Goal: Transaction & Acquisition: Purchase product/service

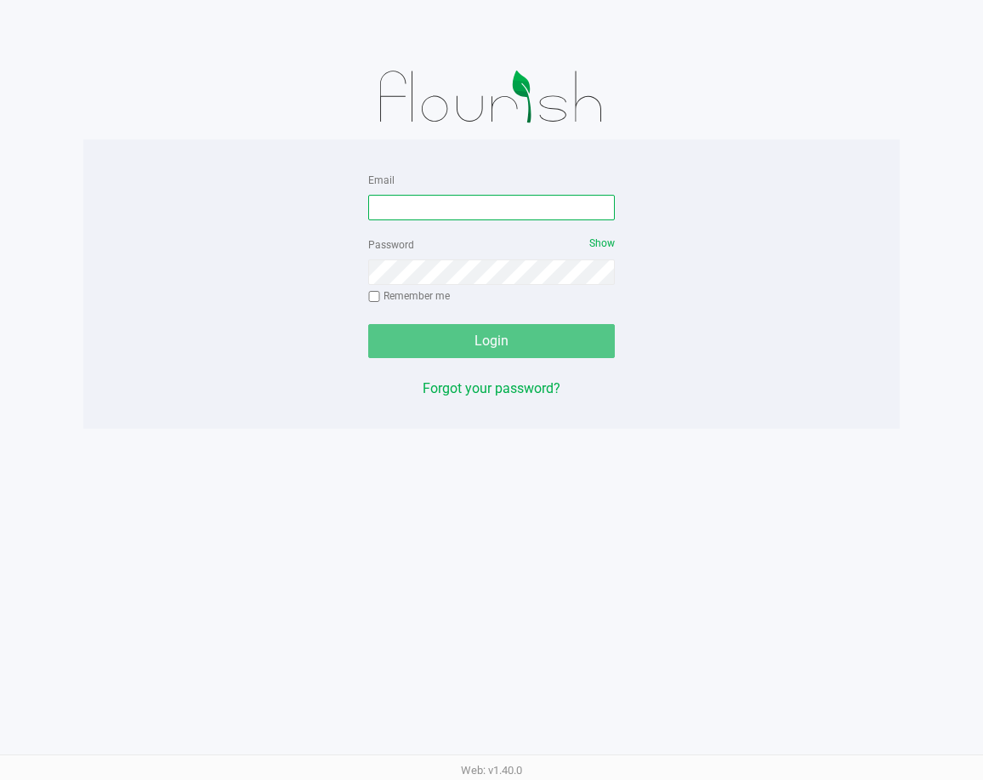
click at [407, 200] on input "Email" at bounding box center [491, 208] width 247 height 26
type input "[EMAIL_ADDRESS][DOMAIN_NAME]"
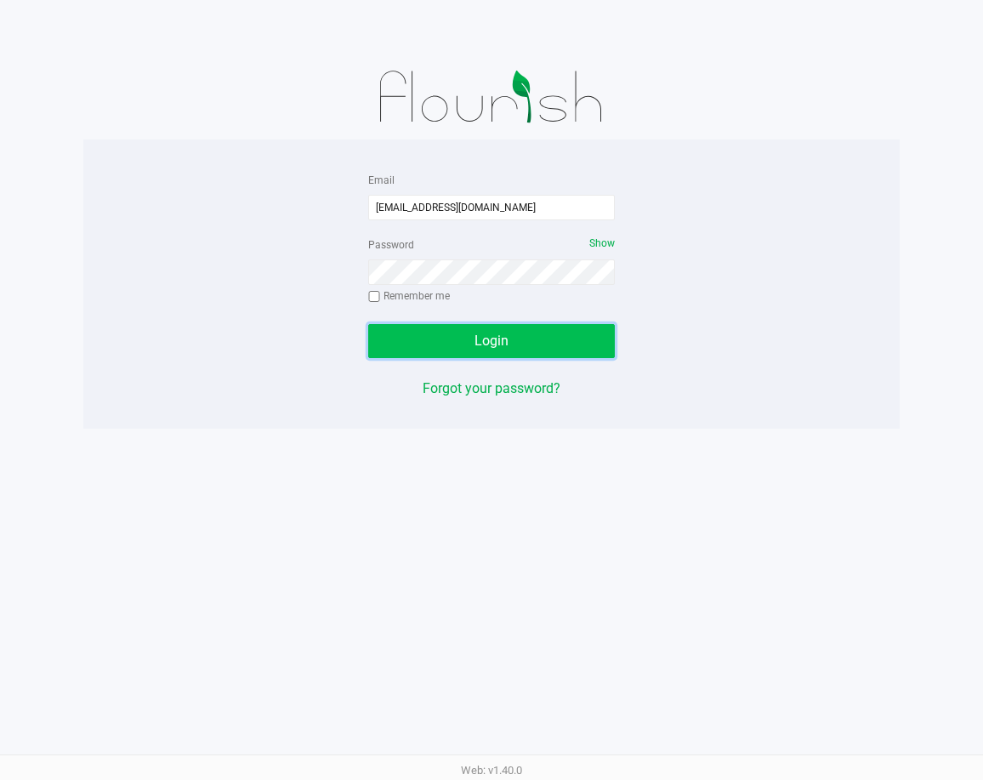
click at [432, 339] on button "Login" at bounding box center [491, 341] width 247 height 34
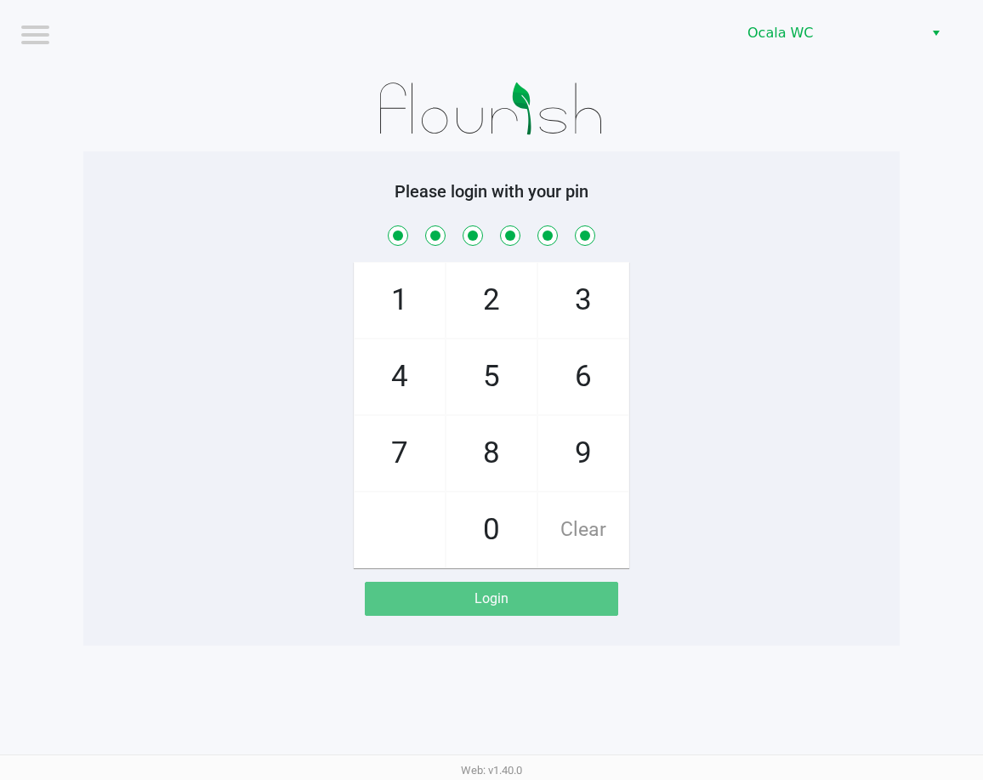
checkbox input "true"
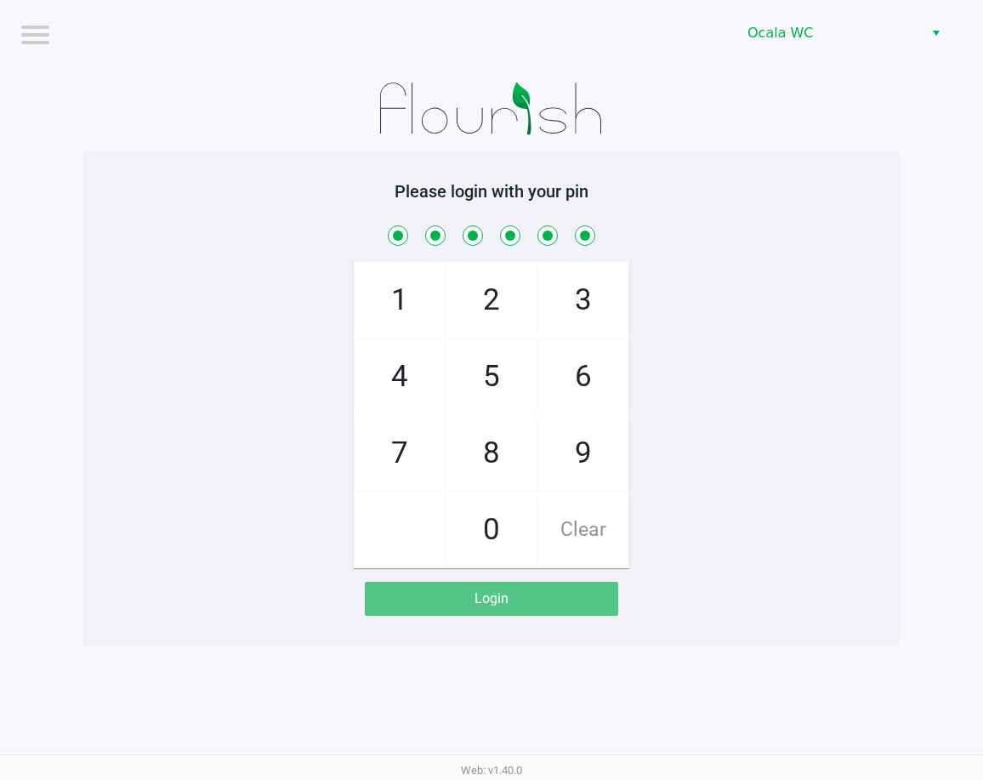
checkbox input "true"
checkbox input "false"
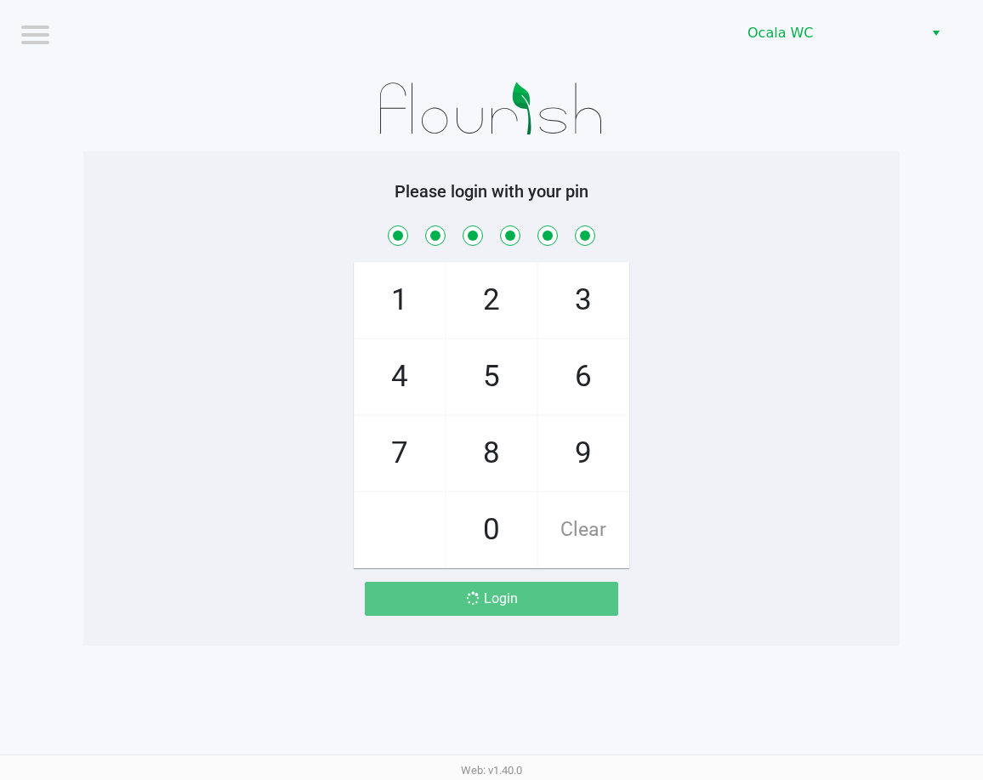
checkbox input "false"
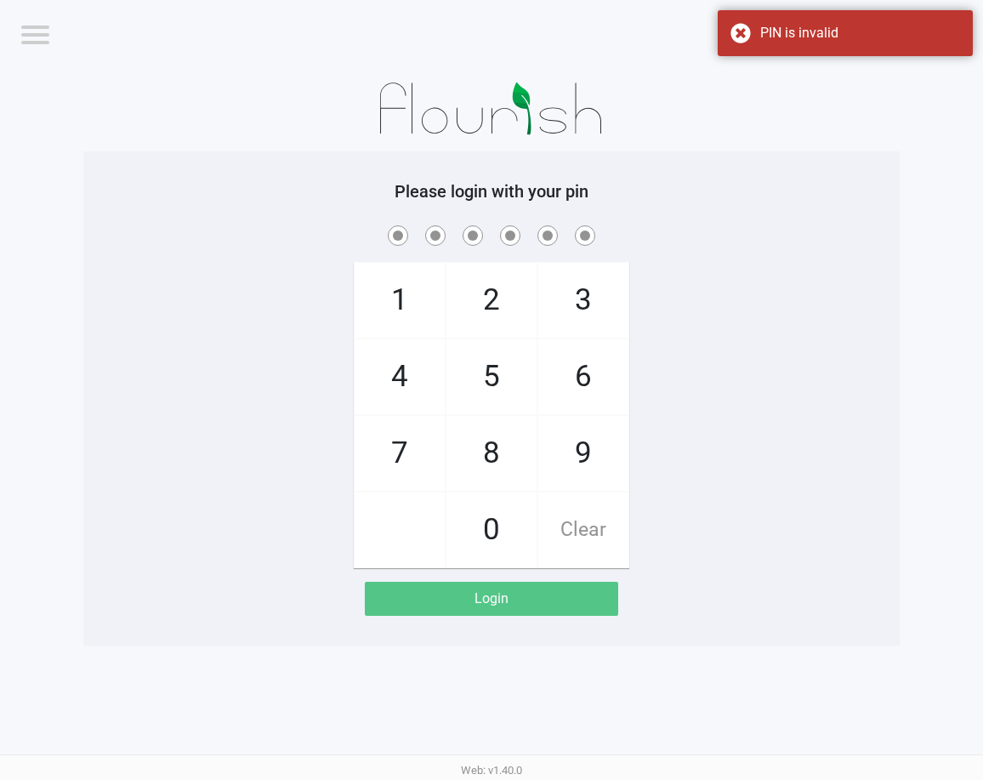
checkbox input "true"
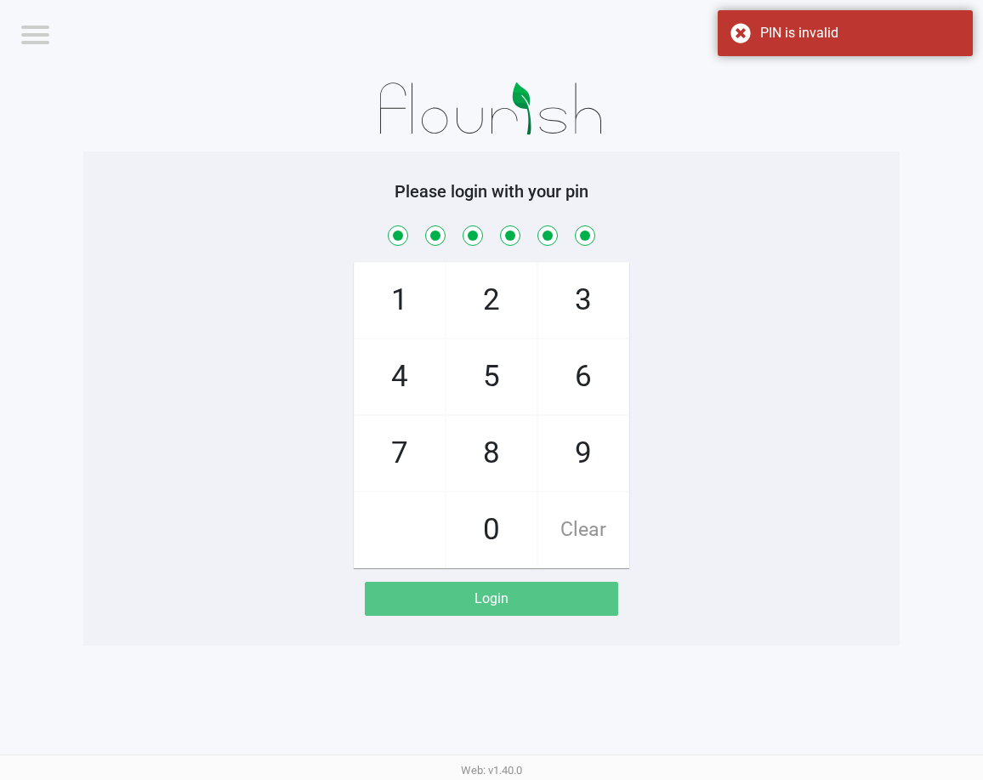
checkbox input "true"
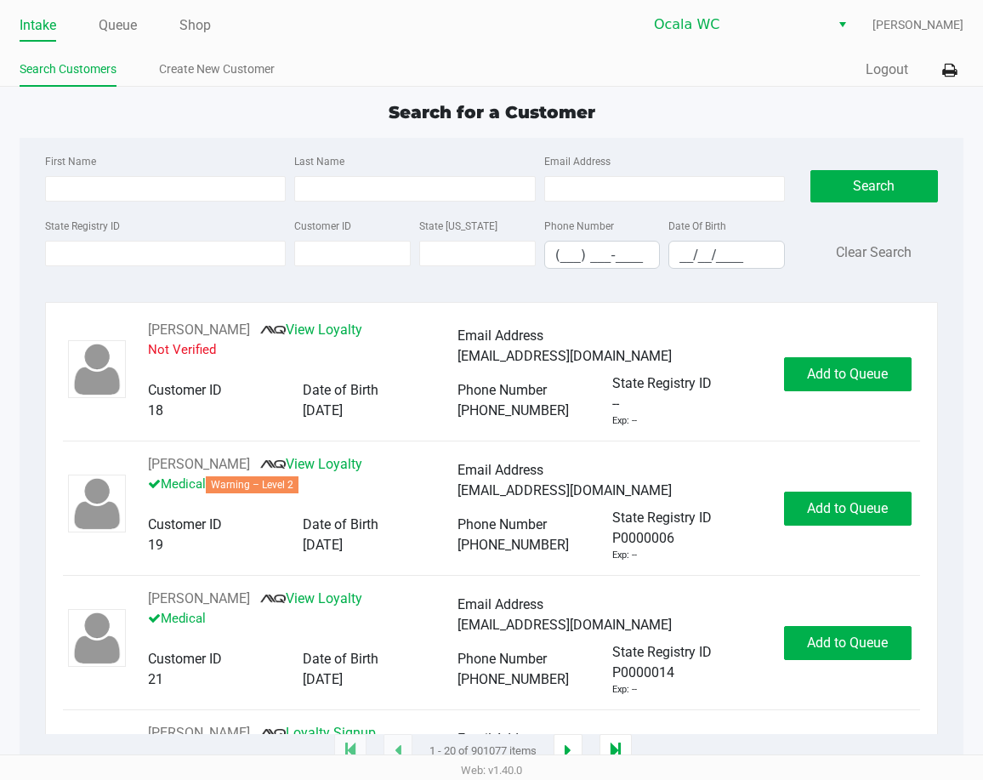
click at [363, 281] on div "State Registry ID Customer ID State [US_STATE] Phone Number (___) ___-____ Date…" at bounding box center [415, 248] width 749 height 67
click at [131, 21] on link "Queue" at bounding box center [118, 26] width 38 height 24
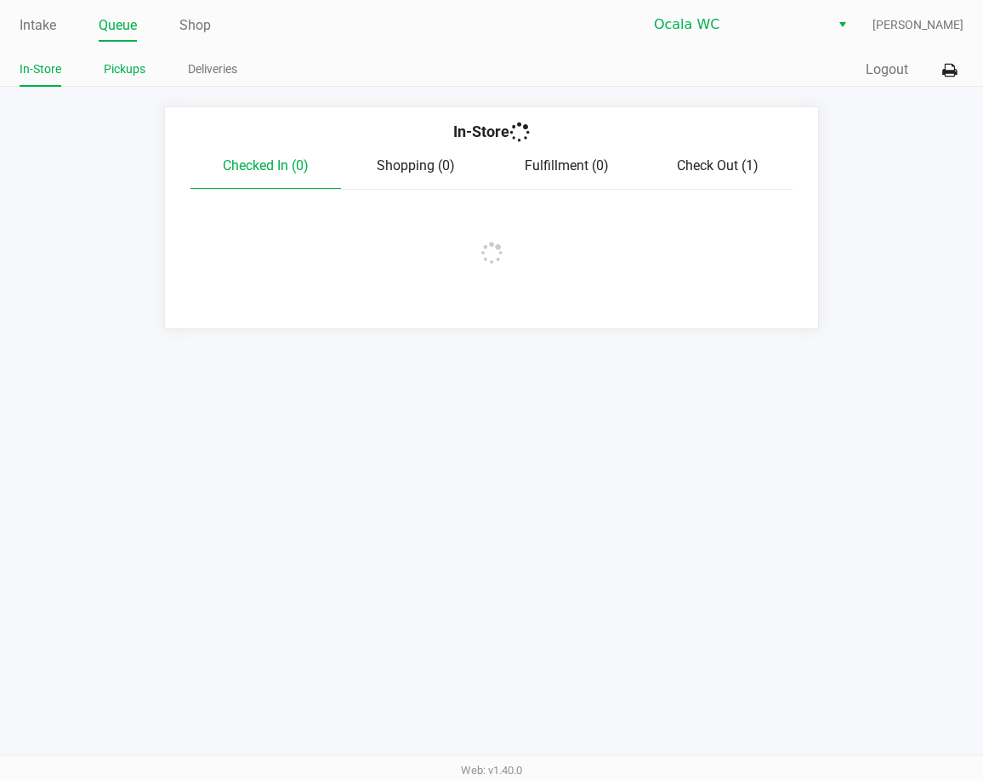
click at [127, 65] on link "Pickups" at bounding box center [125, 69] width 42 height 21
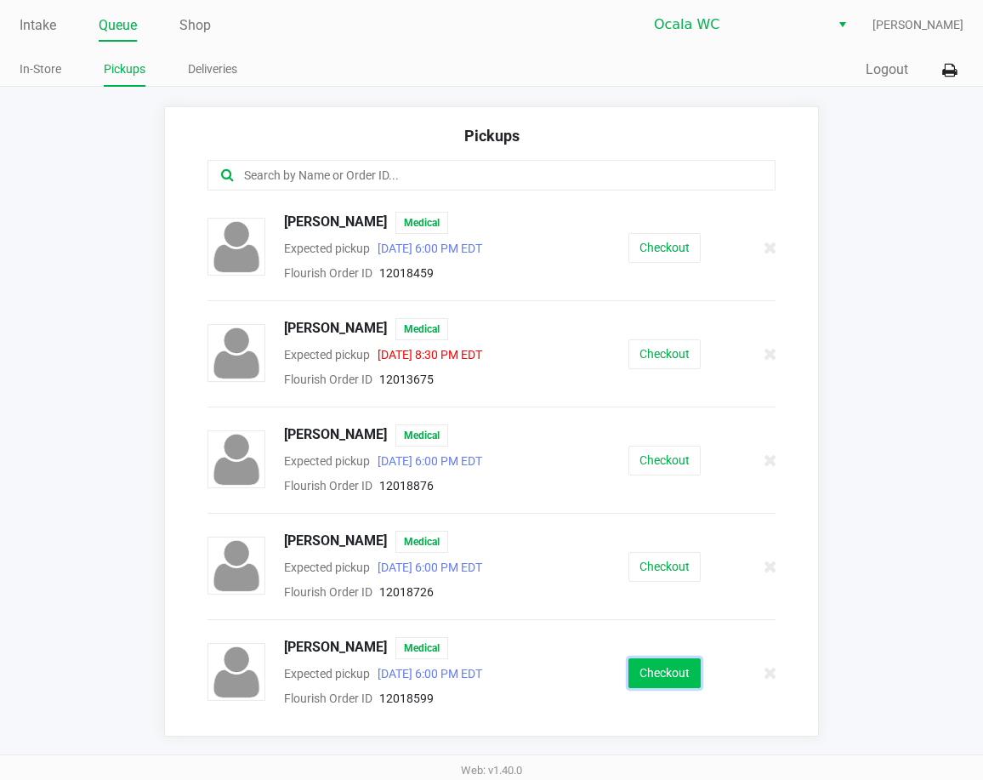
click at [644, 672] on button "Checkout" at bounding box center [665, 673] width 72 height 30
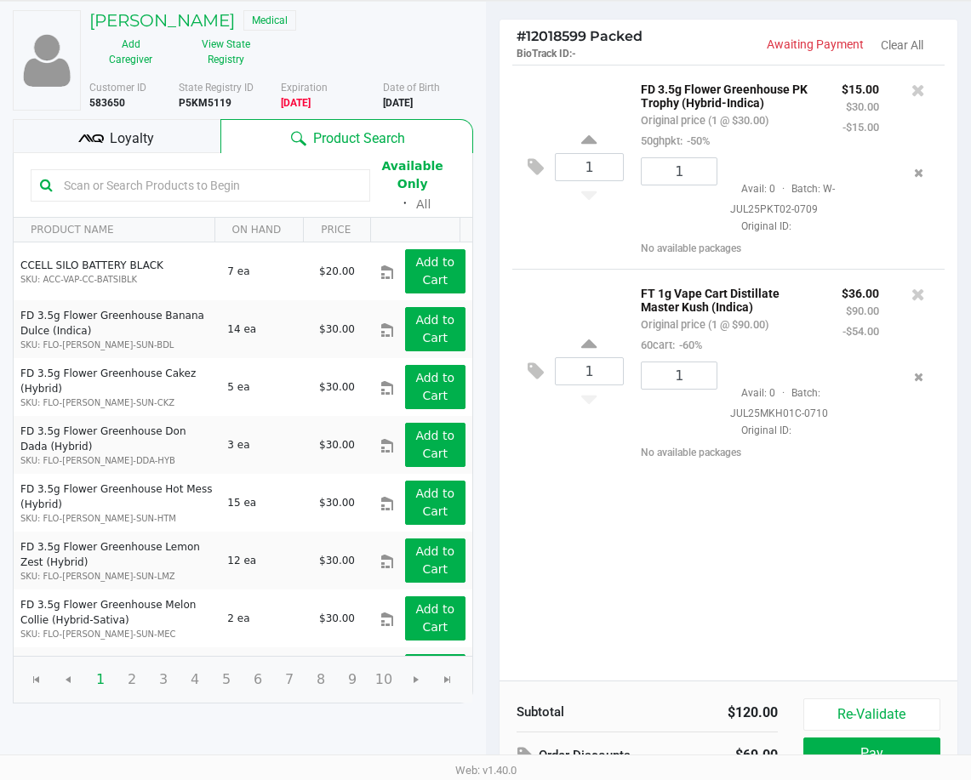
scroll to position [192, 0]
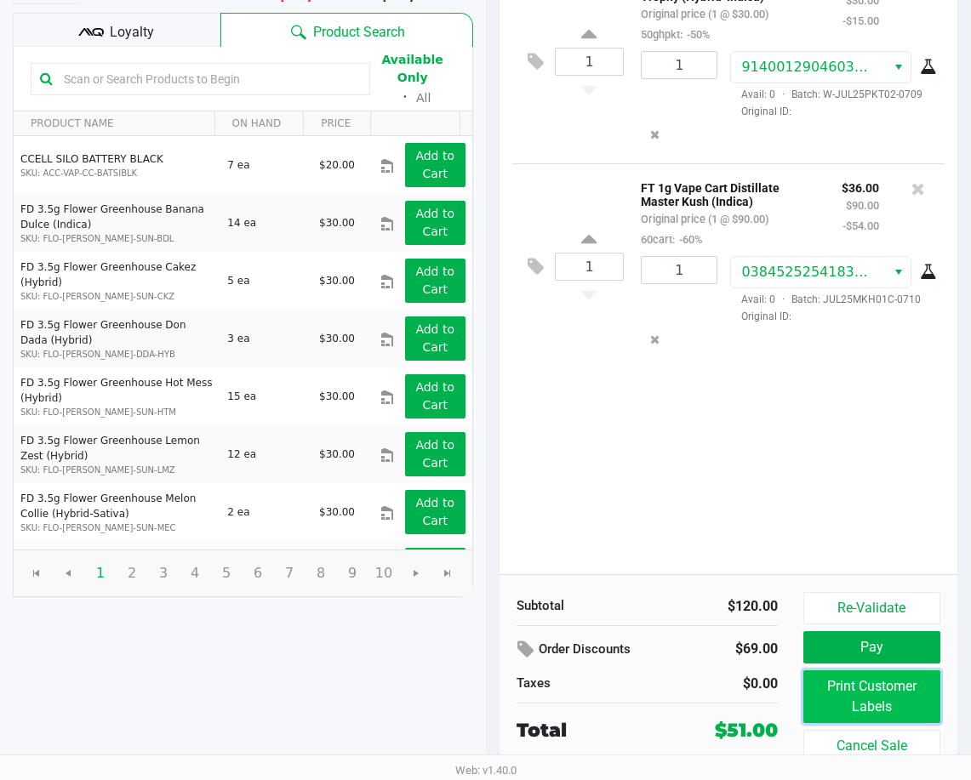
click at [840, 686] on button "Print Customer Labels" at bounding box center [871, 696] width 137 height 53
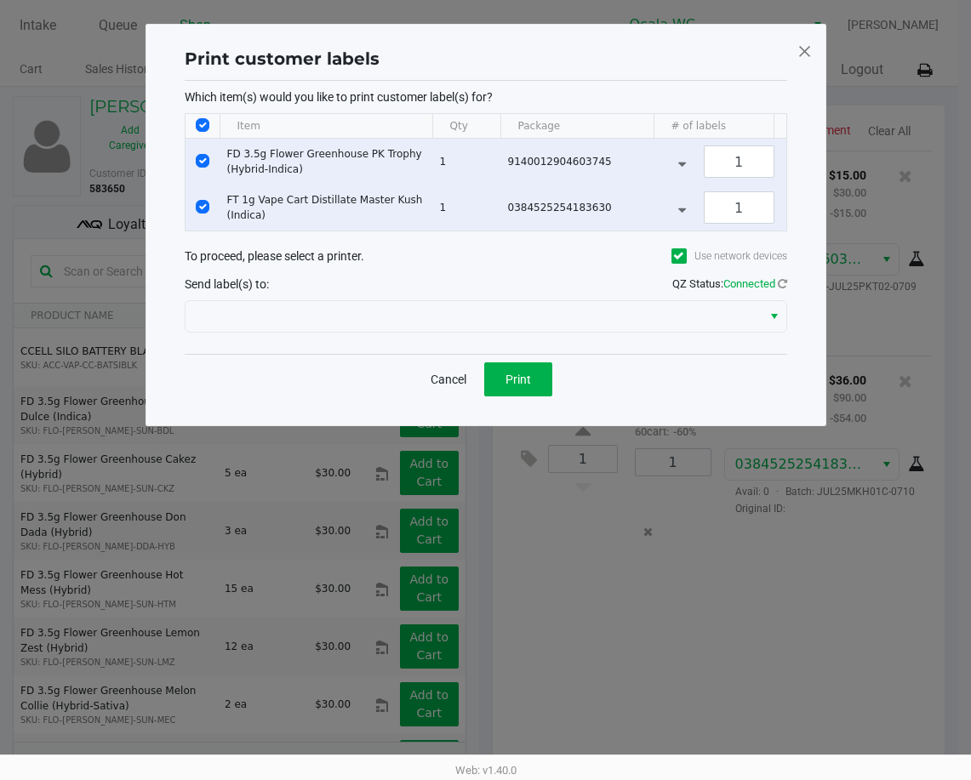
scroll to position [0, 0]
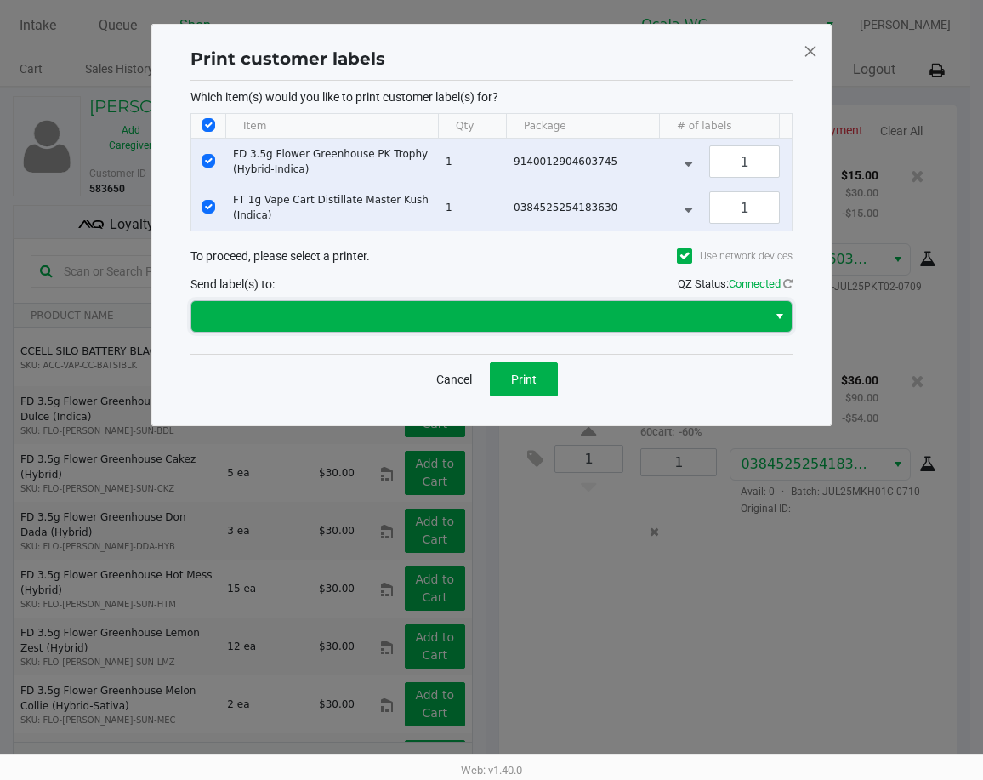
click at [484, 327] on span at bounding box center [479, 316] width 555 height 20
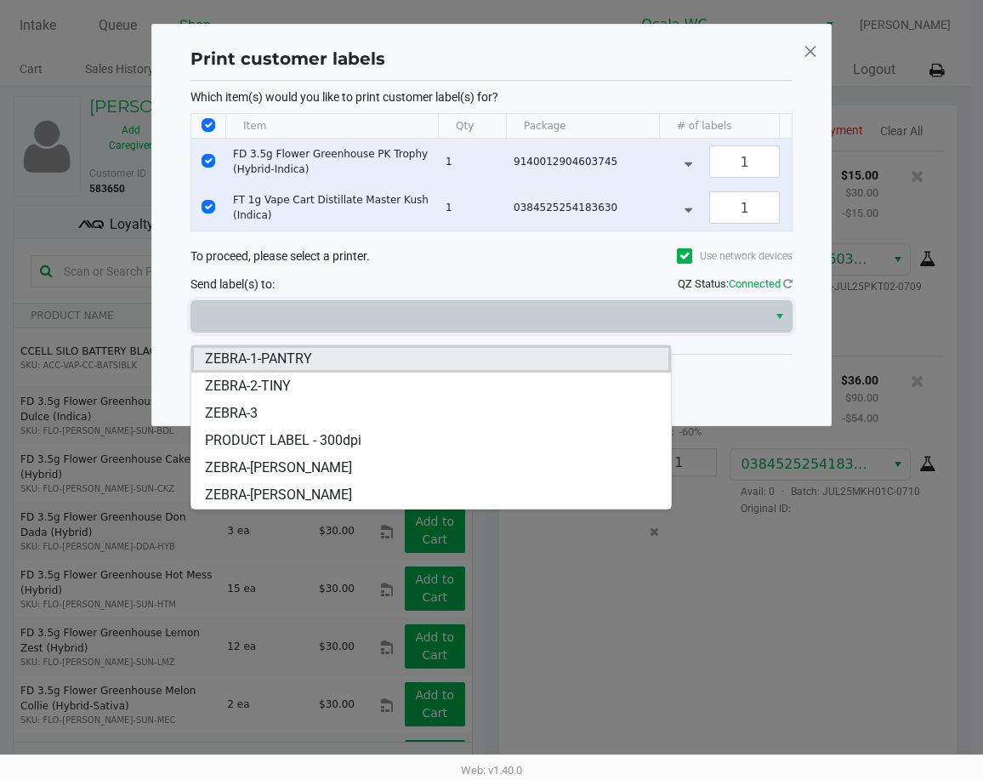
click at [460, 367] on li "ZEBRA-1-PANTRY" at bounding box center [431, 358] width 480 height 27
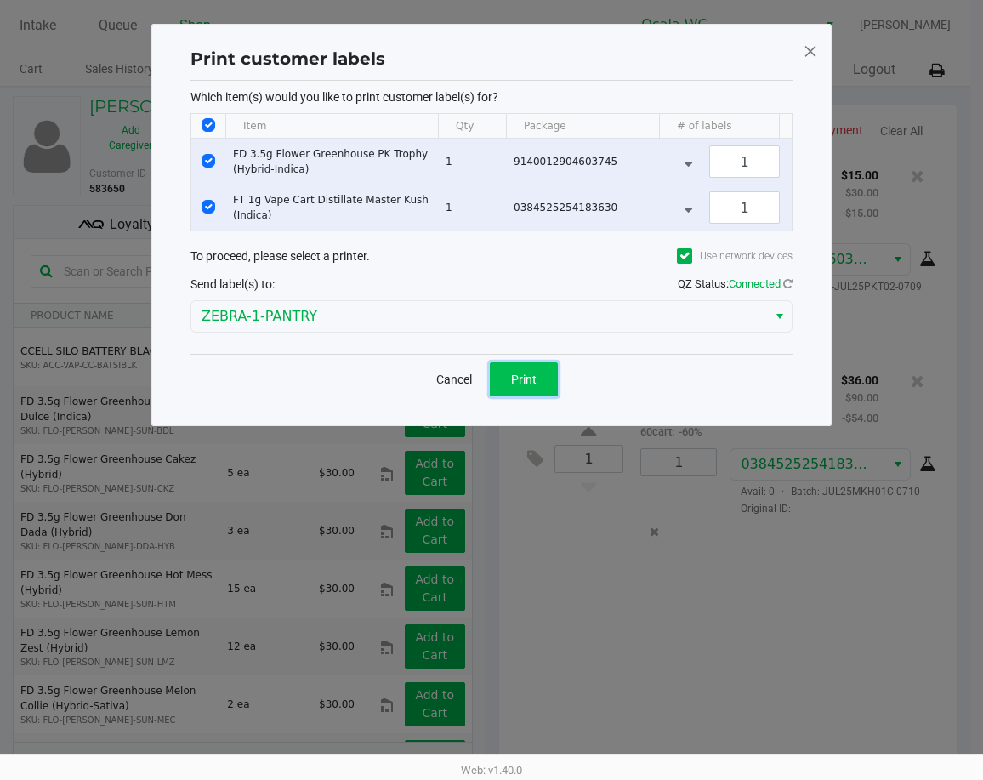
click at [524, 384] on span "Print" at bounding box center [524, 380] width 26 height 14
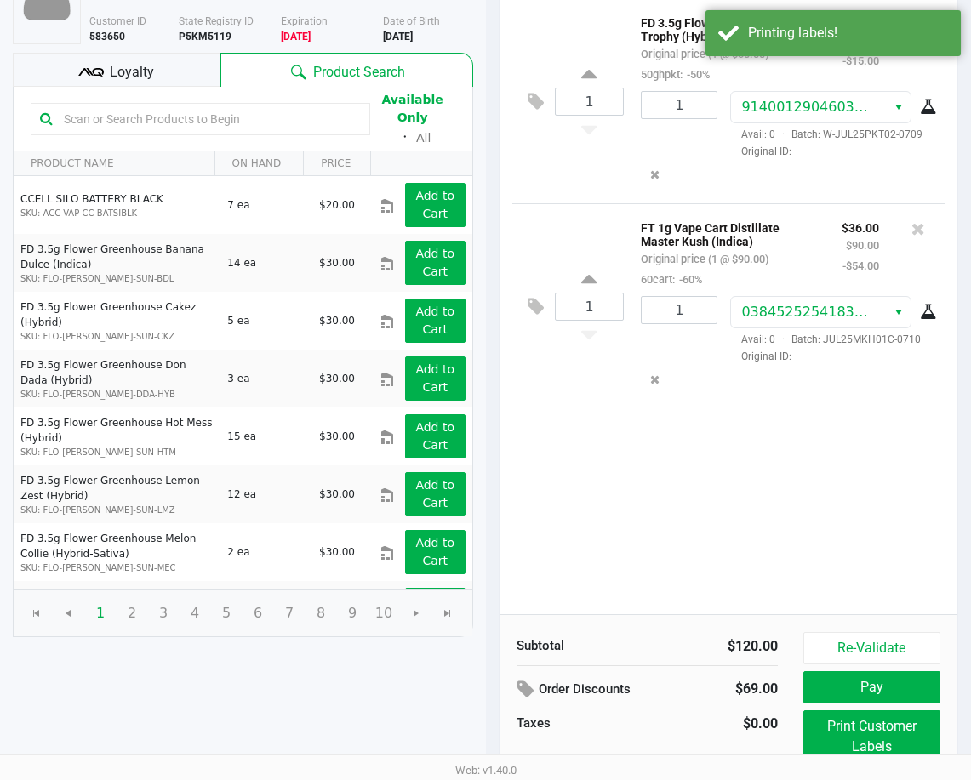
scroll to position [170, 0]
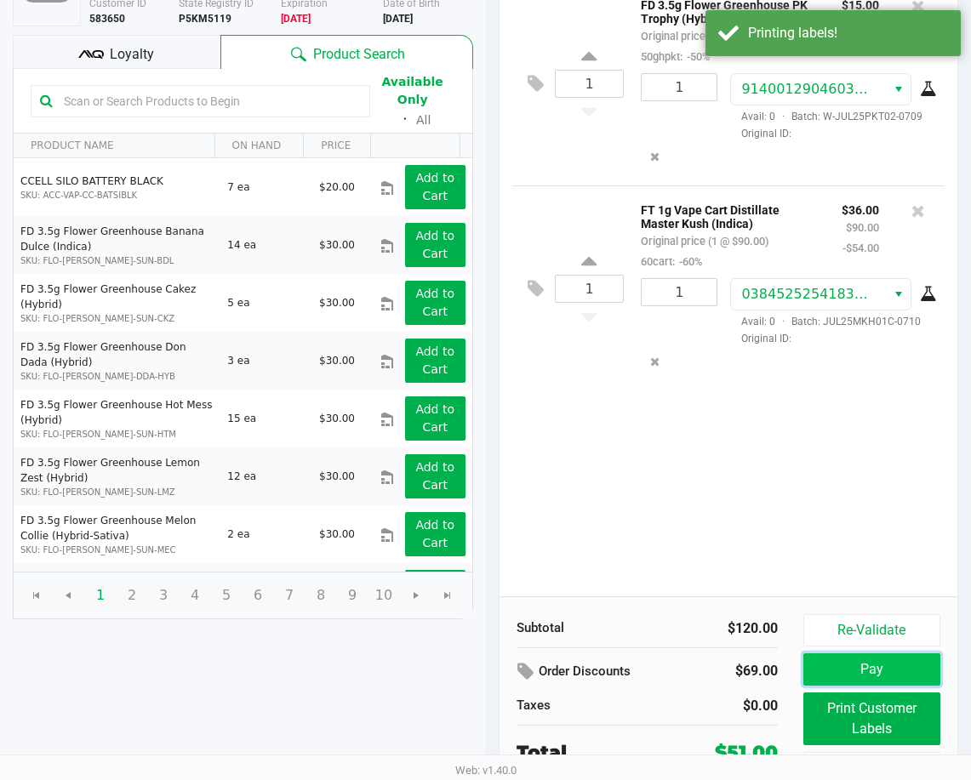
click at [815, 654] on button "Pay" at bounding box center [871, 669] width 137 height 32
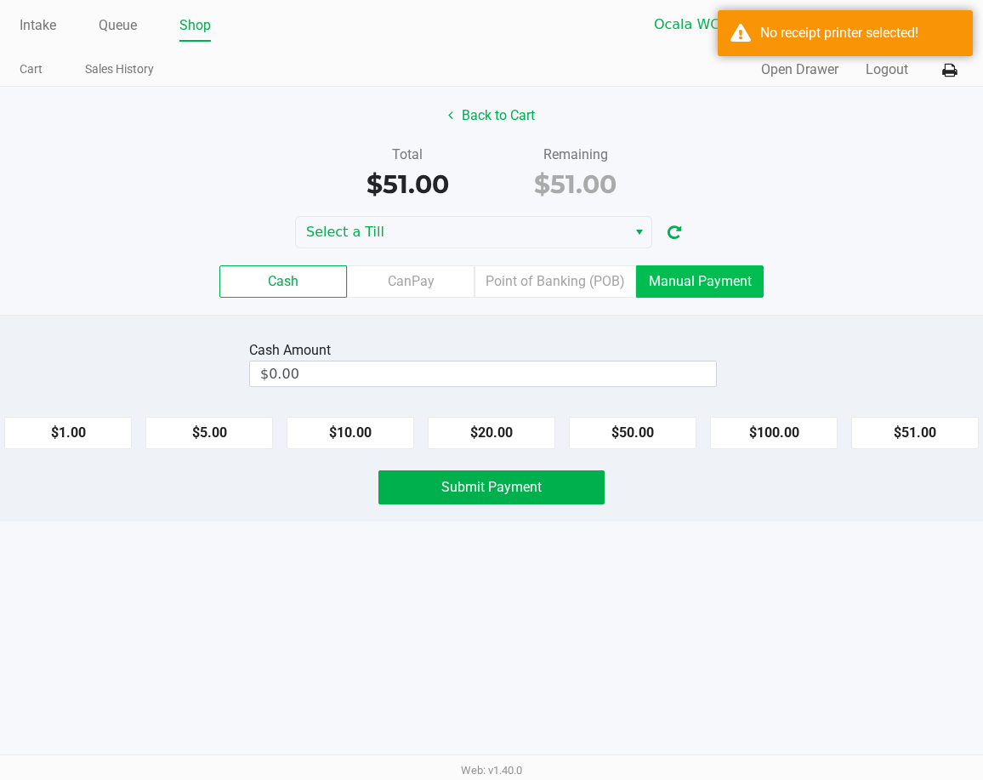
click at [738, 293] on label "Manual Payment" at bounding box center [700, 281] width 128 height 32
click at [0, 0] on 8 "Manual Payment" at bounding box center [0, 0] width 0 height 0
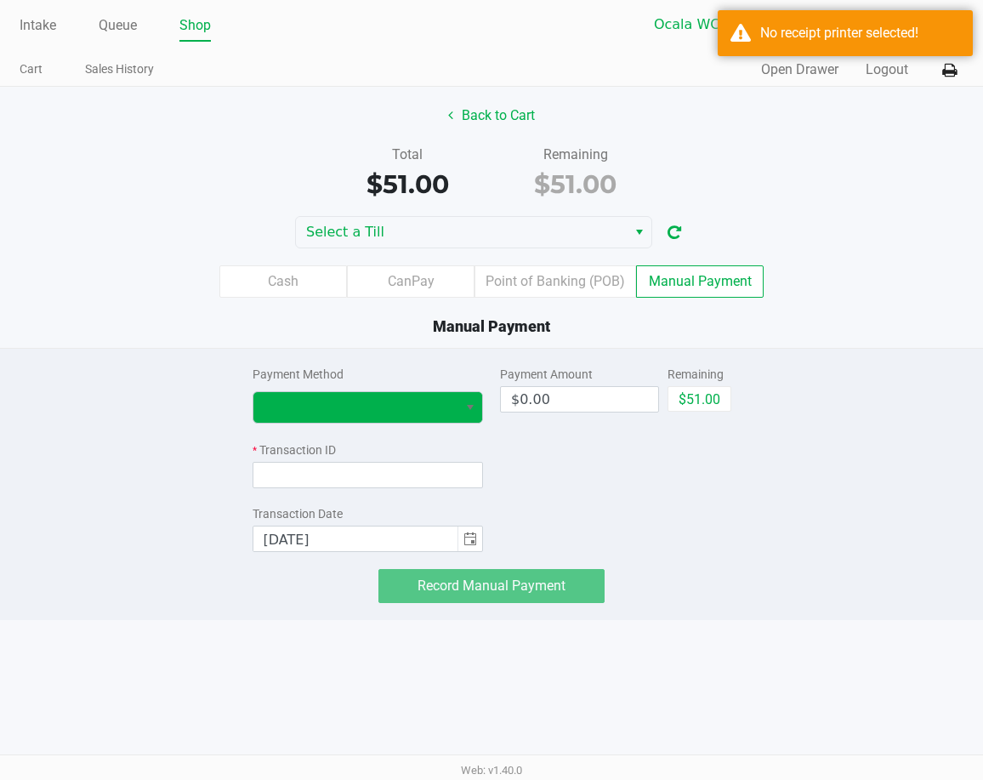
click at [471, 407] on span "Select" at bounding box center [471, 407] width 14 height 20
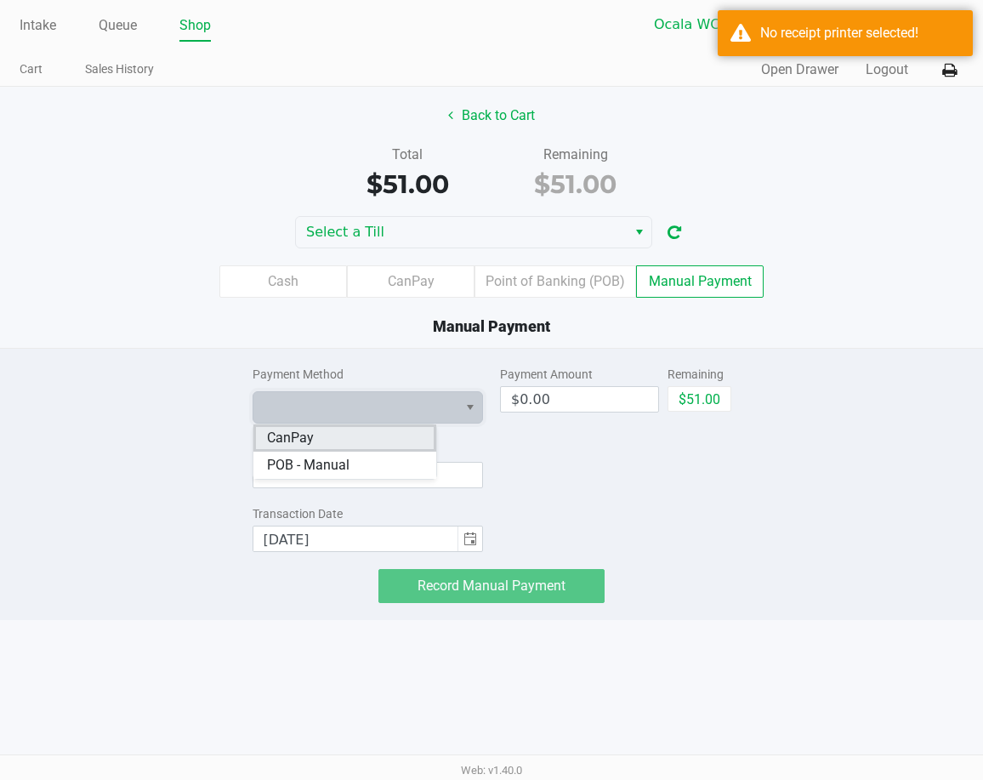
click at [409, 440] on li "CanPay" at bounding box center [346, 437] width 184 height 27
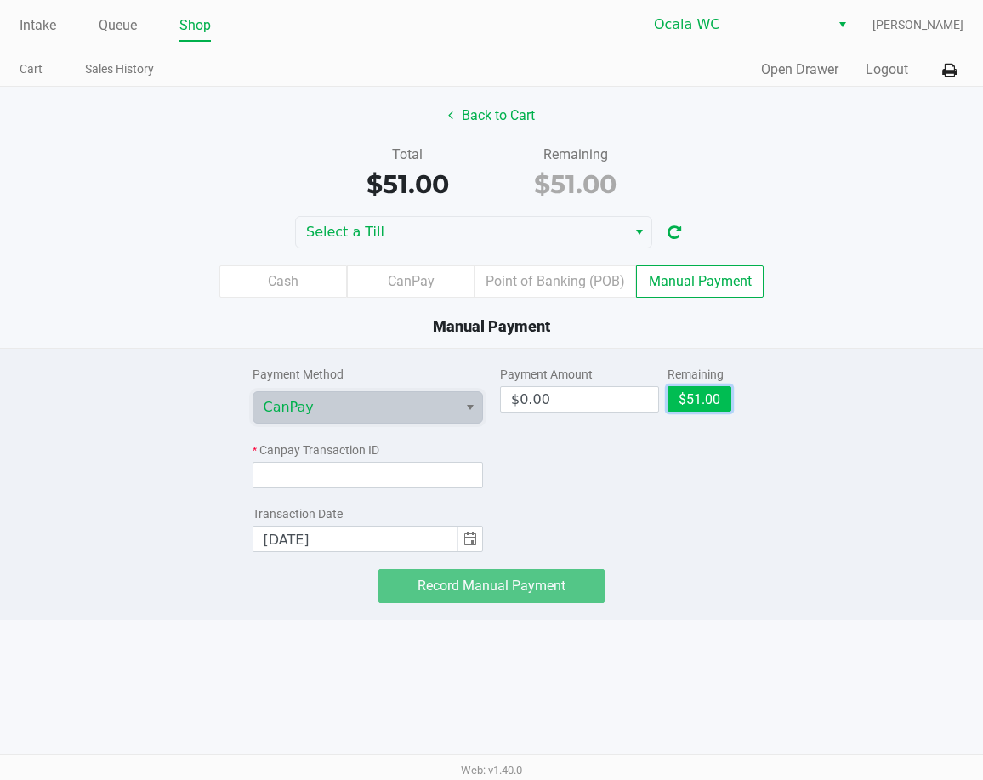
click at [693, 402] on button "$51.00" at bounding box center [700, 399] width 64 height 26
type input "$51.00"
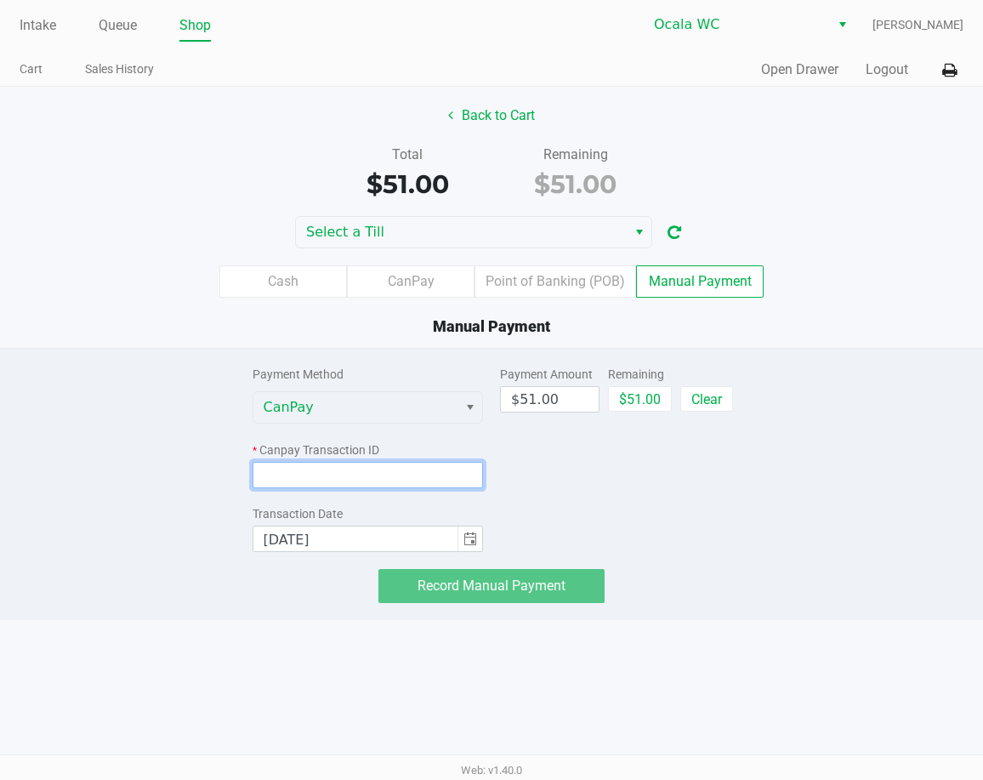
click at [364, 483] on input at bounding box center [368, 475] width 231 height 26
paste input "YAVAYISINIBE"
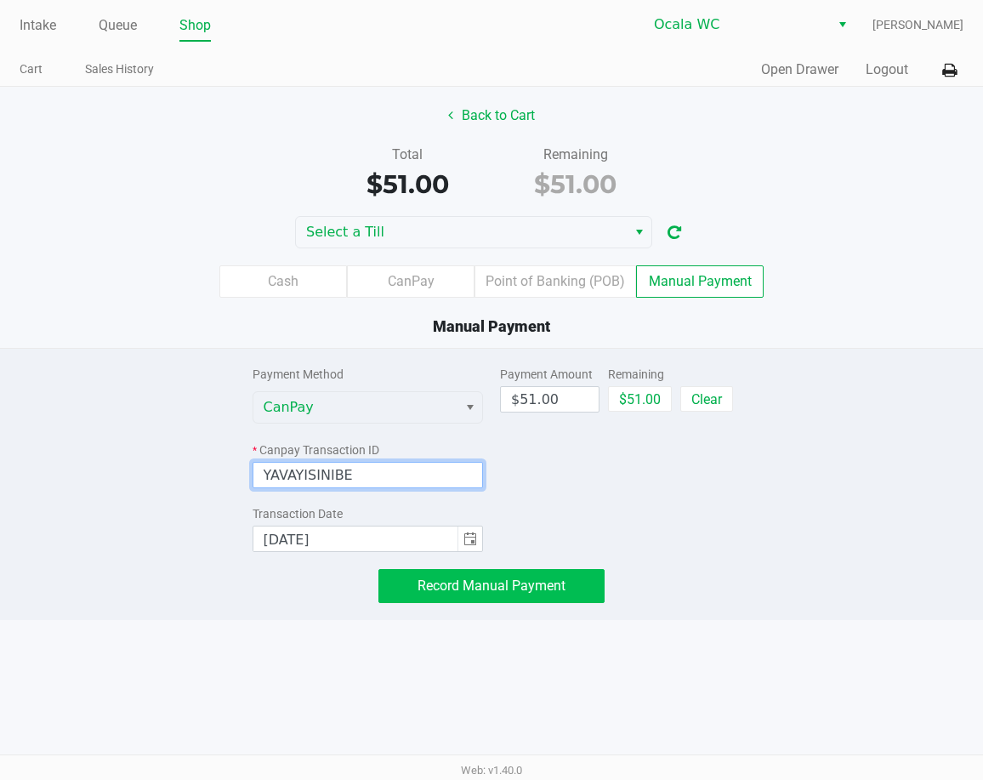
type input "YAVAYISINIBE"
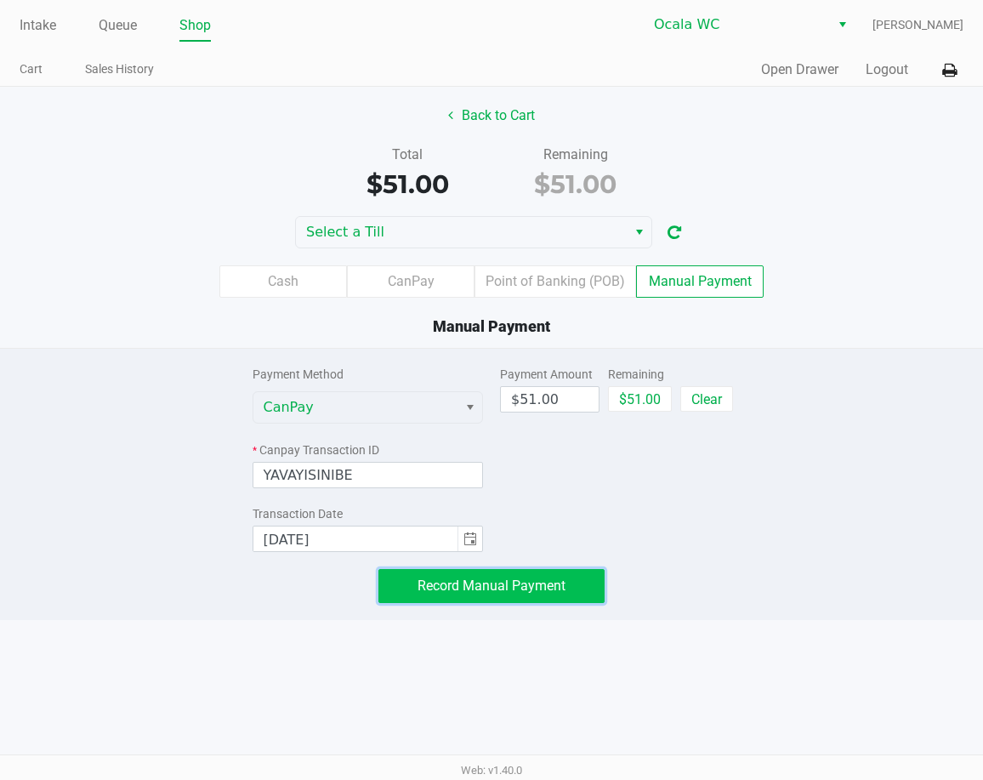
click at [432, 586] on span "Record Manual Payment" at bounding box center [492, 586] width 148 height 16
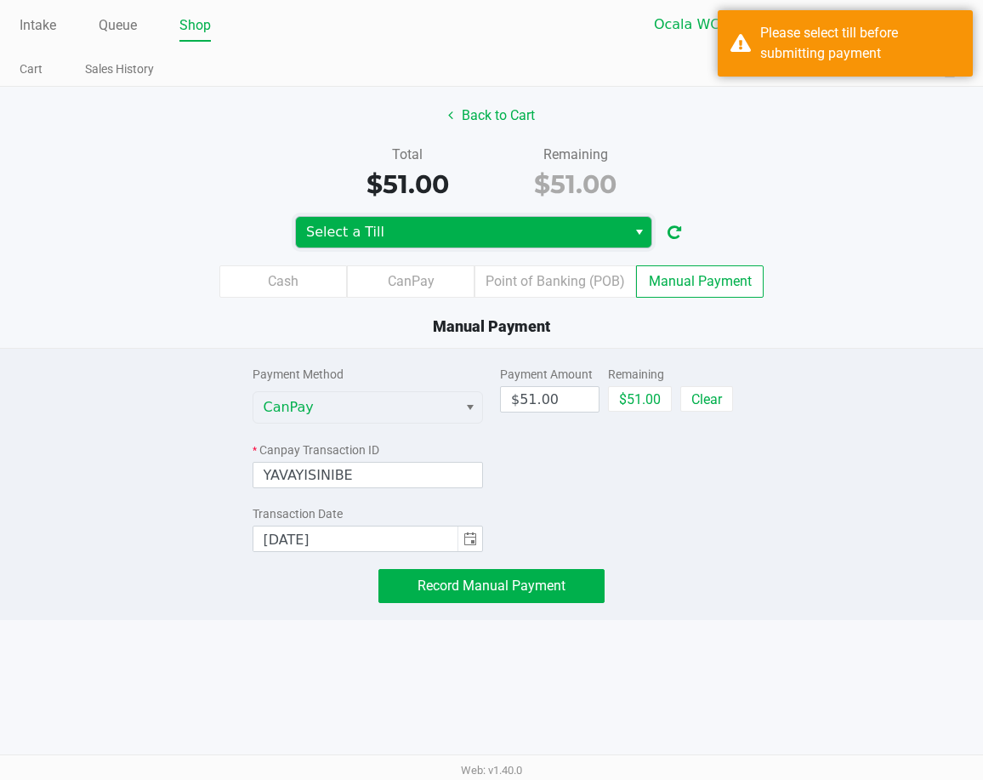
click at [521, 219] on span "Select a Till" at bounding box center [461, 232] width 331 height 31
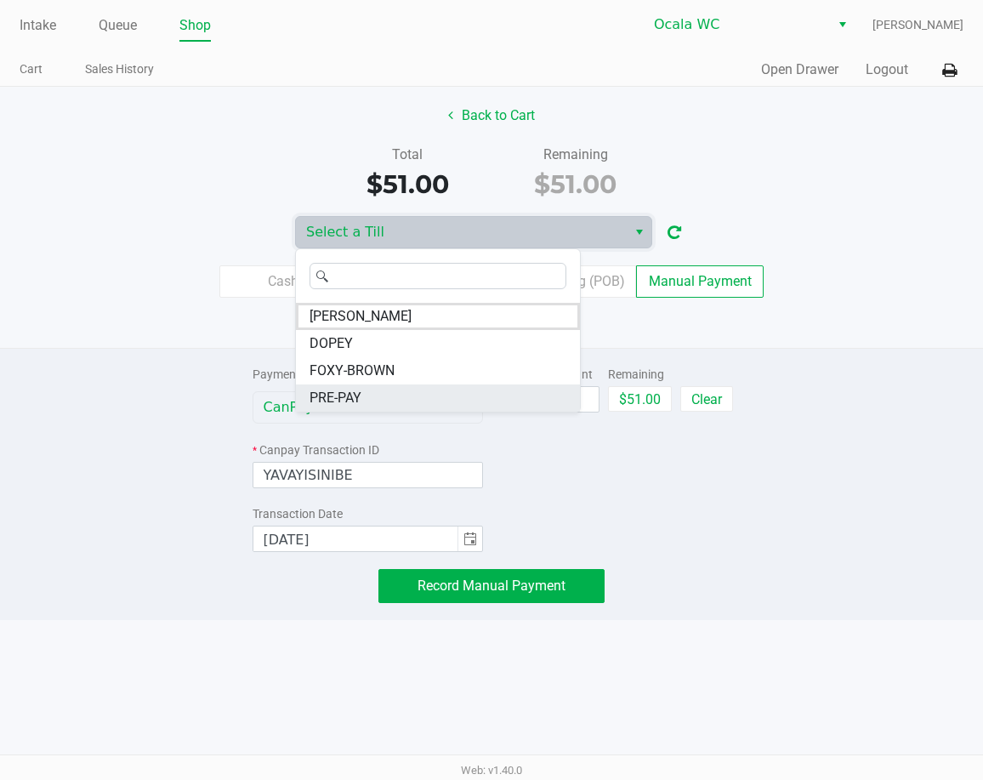
click at [413, 397] on li "PRE-PAY" at bounding box center [438, 398] width 284 height 27
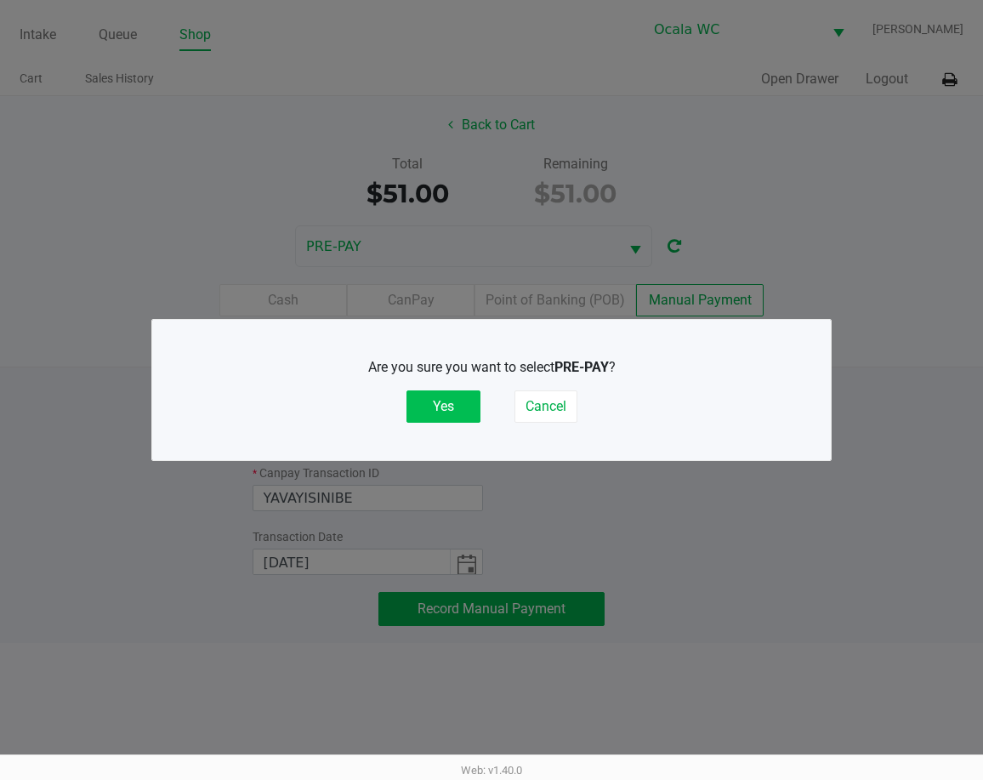
click at [447, 395] on button "Yes" at bounding box center [444, 406] width 74 height 32
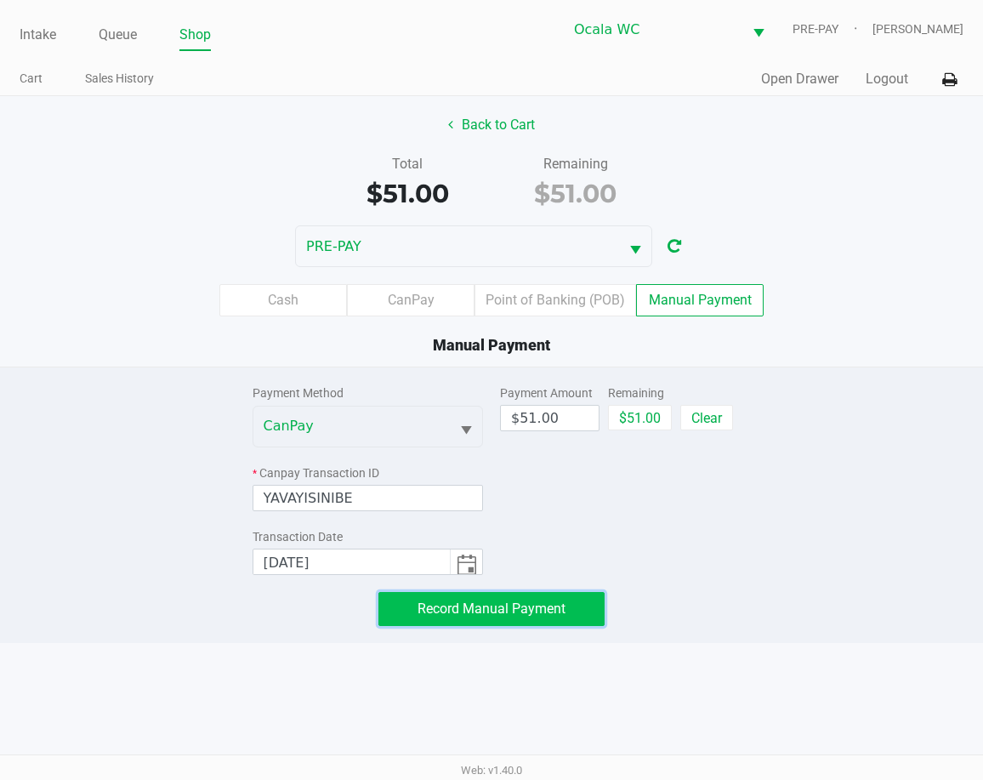
click at [467, 605] on span "Record Manual Payment" at bounding box center [492, 609] width 148 height 16
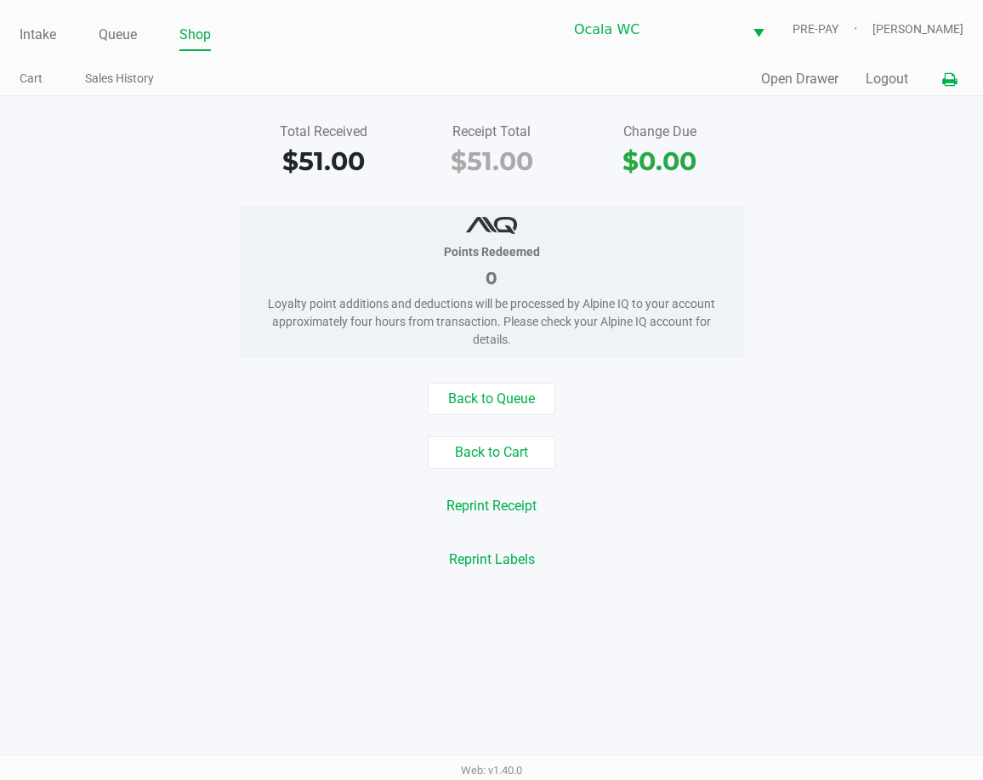
click at [944, 77] on icon at bounding box center [950, 80] width 14 height 12
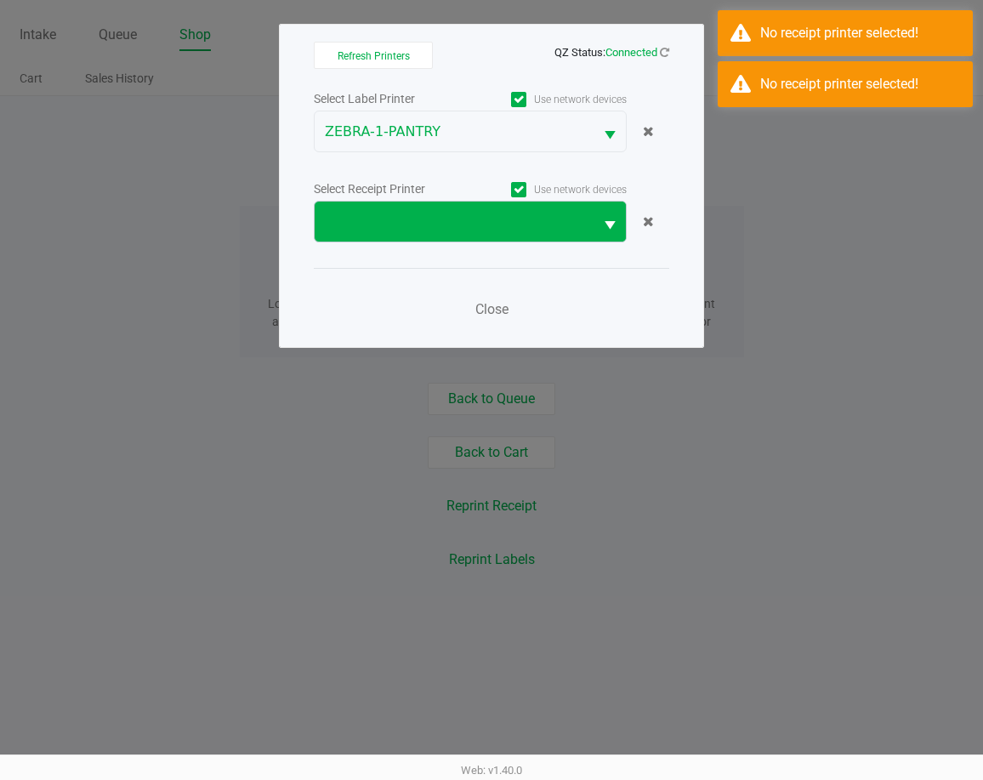
click at [616, 214] on button "Select" at bounding box center [610, 222] width 32 height 40
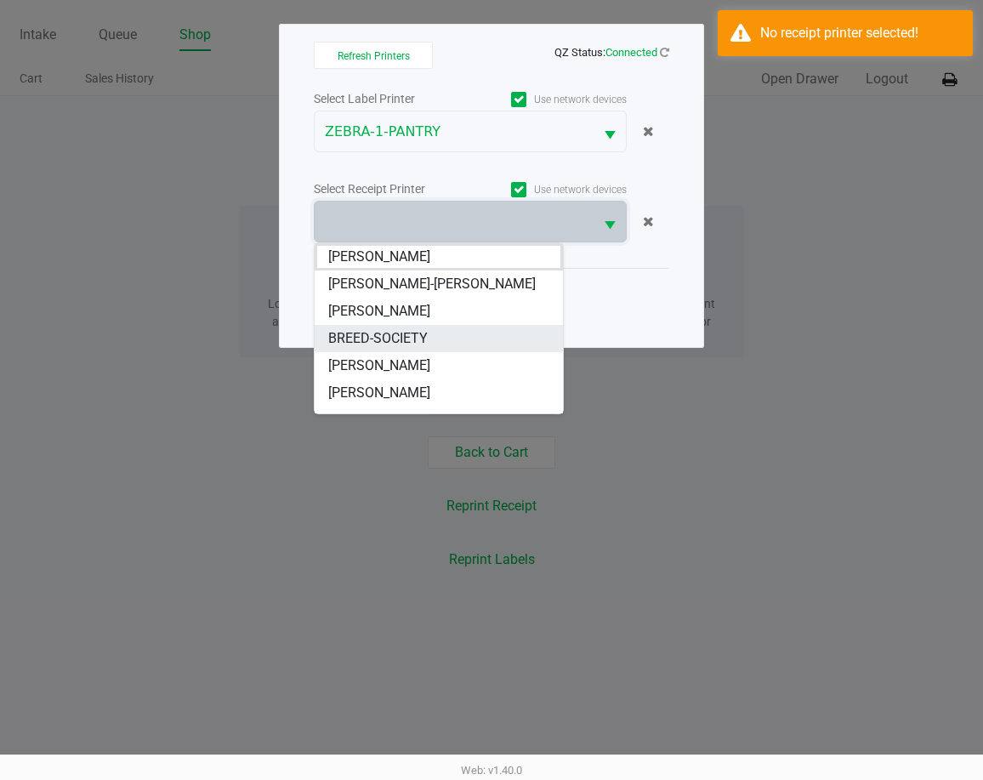
click at [475, 336] on li "BREED-SOCIETY" at bounding box center [439, 338] width 248 height 27
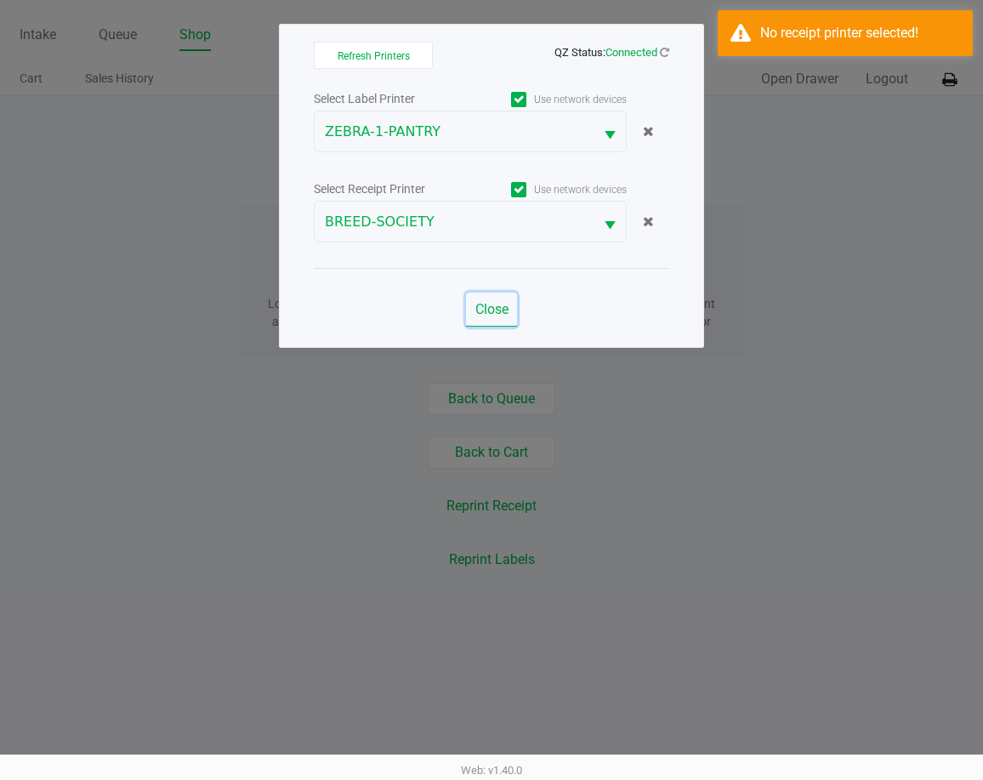
click at [508, 310] on span "Close" at bounding box center [492, 309] width 33 height 16
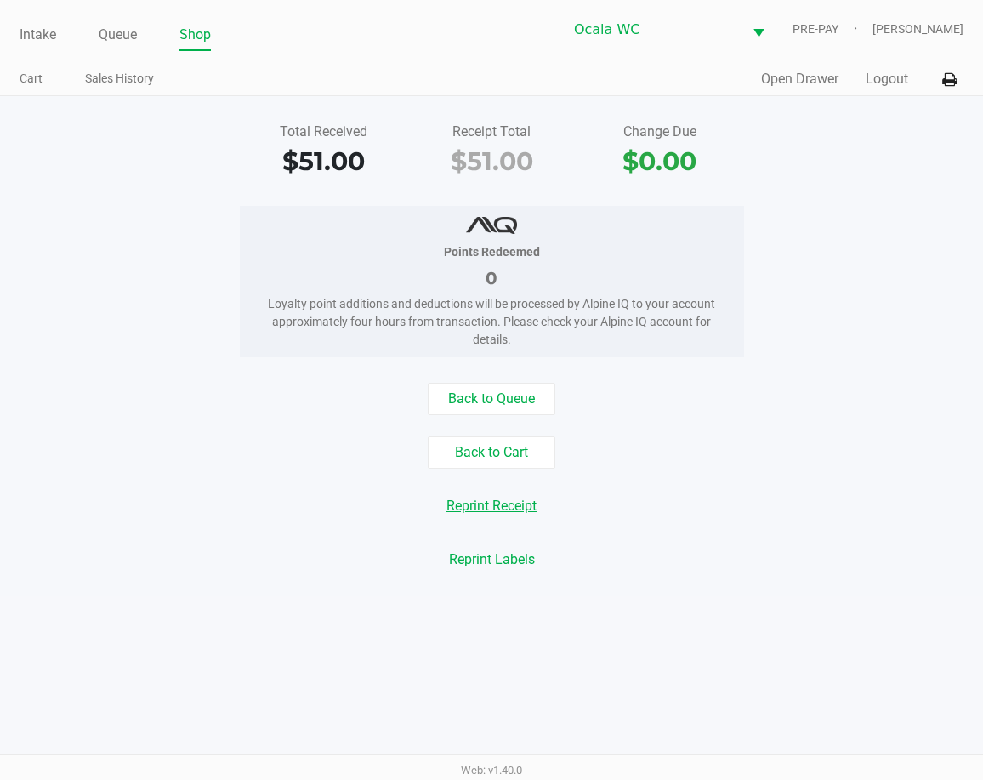
click at [491, 504] on button "Reprint Receipt" at bounding box center [492, 506] width 112 height 32
